Goal: Task Accomplishment & Management: Use online tool/utility

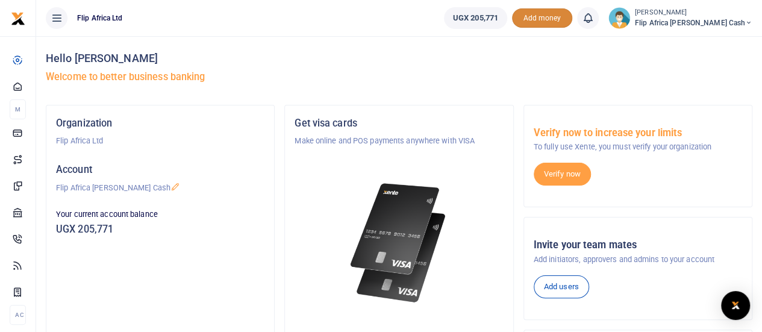
click at [573, 21] on span "Add money" at bounding box center [542, 18] width 60 height 20
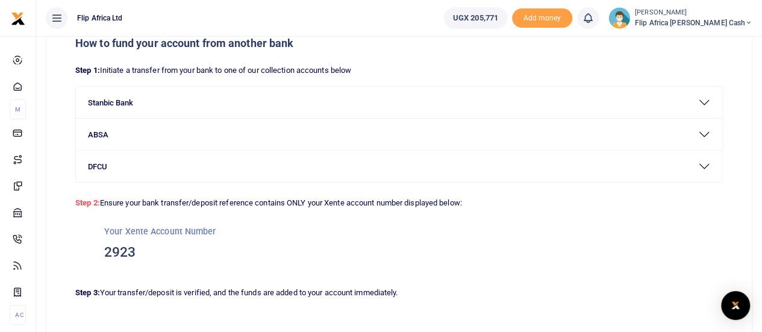
scroll to position [74, 0]
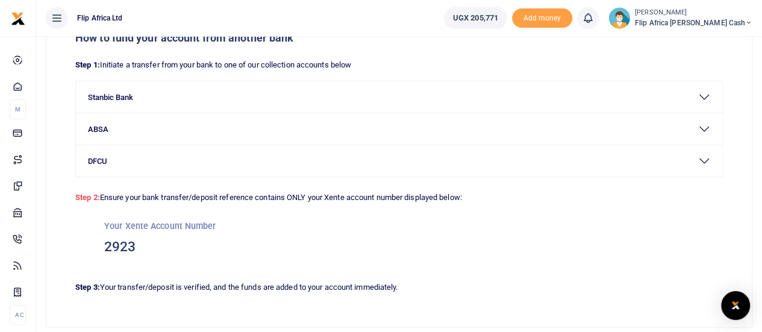
click at [109, 245] on h3 "2923" at bounding box center [399, 247] width 590 height 18
copy h3 "2923"
